Goal: Information Seeking & Learning: Learn about a topic

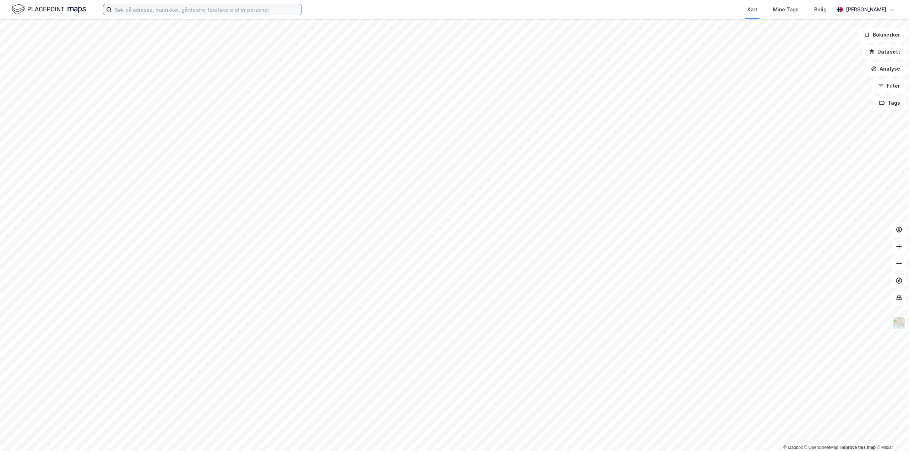
click at [277, 11] on input at bounding box center [207, 9] width 190 height 11
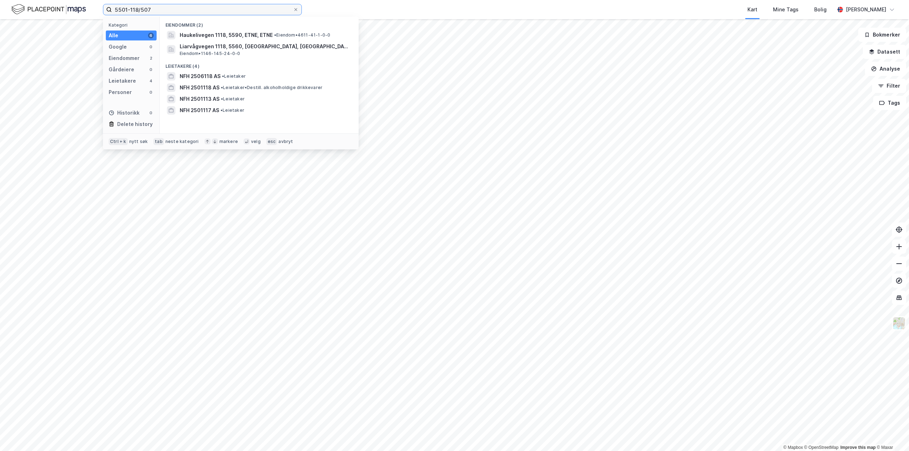
type input "5501-118/507"
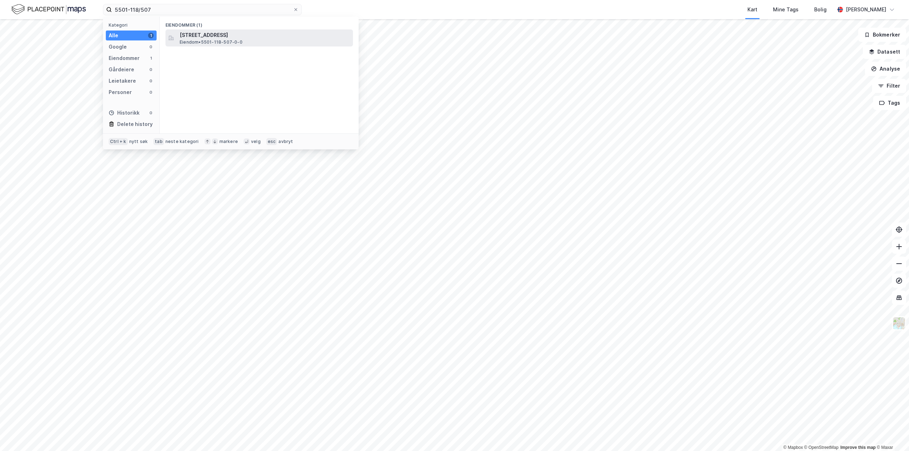
click at [238, 35] on span "[STREET_ADDRESS]" at bounding box center [265, 35] width 170 height 9
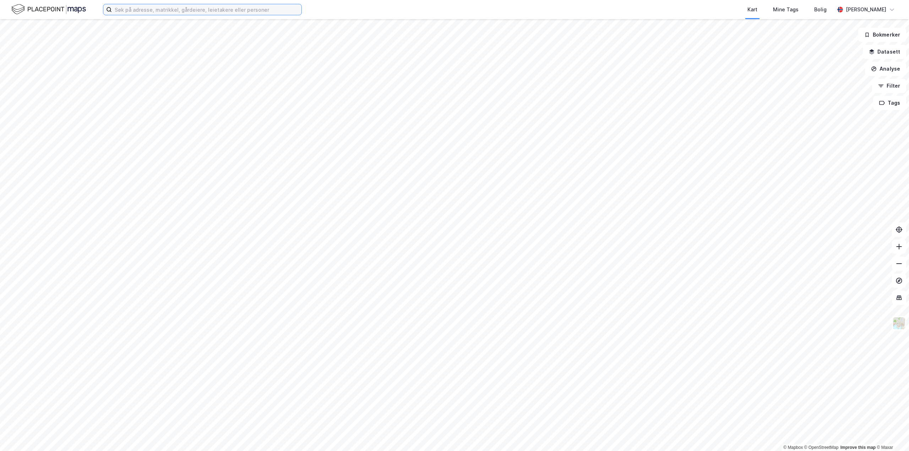
click at [206, 8] on input at bounding box center [207, 9] width 190 height 11
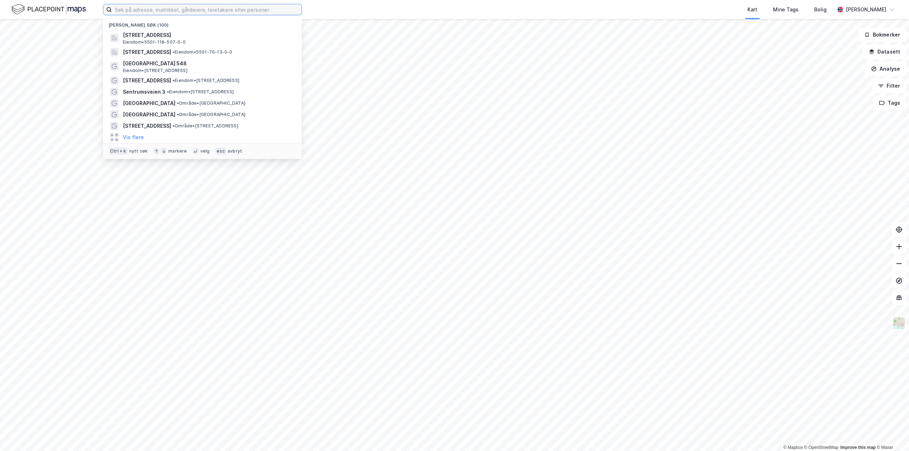
click at [206, 8] on input at bounding box center [207, 9] width 190 height 11
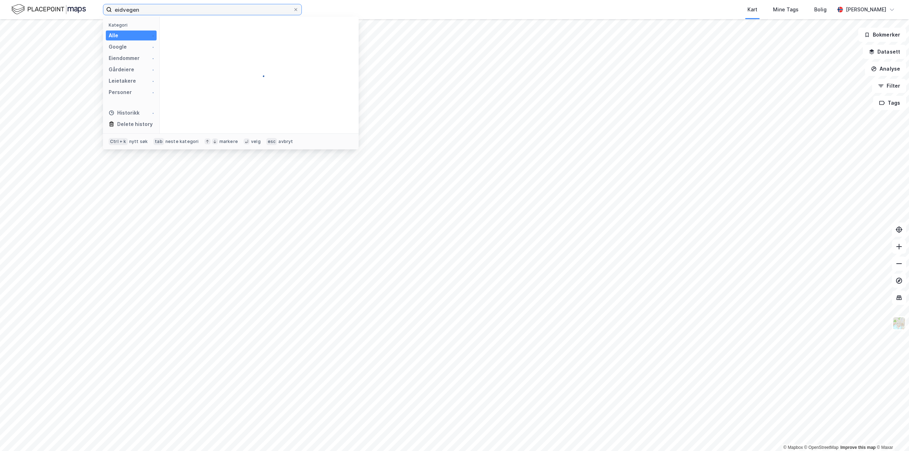
type input "eidvegen"
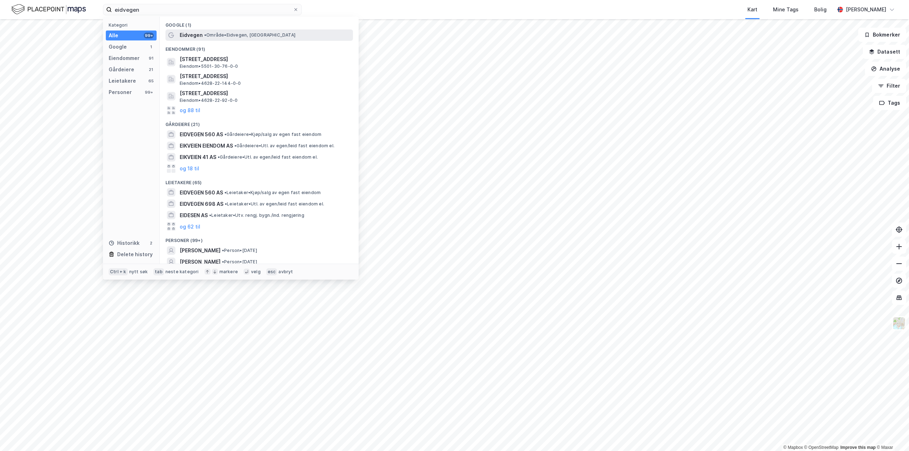
click at [205, 32] on span "•" at bounding box center [205, 34] width 2 height 5
